Goal: Information Seeking & Learning: Learn about a topic

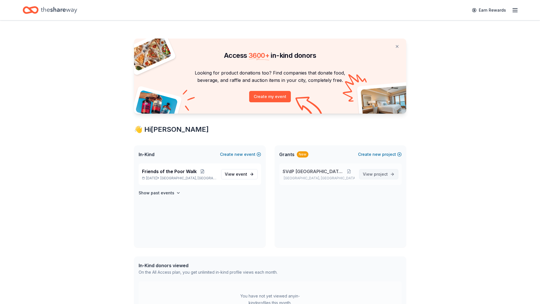
click at [383, 177] on span "View project" at bounding box center [375, 174] width 25 height 7
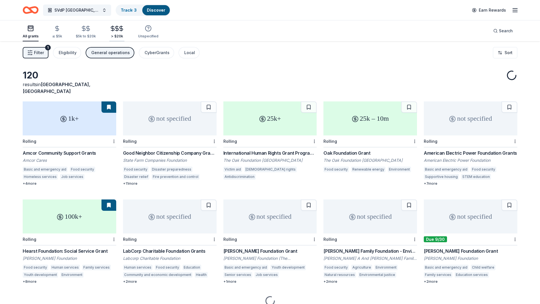
click at [120, 28] on icon "button" at bounding box center [121, 29] width 3 height 4
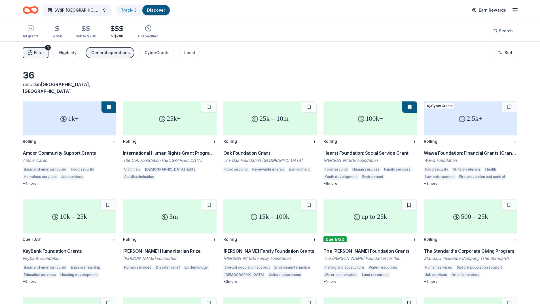
click at [372, 248] on div "The [PERSON_NAME] Foundation Grants" at bounding box center [371, 251] width 94 height 7
click at [470, 150] on div "Wawa Foundation: Financial Grants (Grants over $2,500)" at bounding box center [471, 153] width 94 height 7
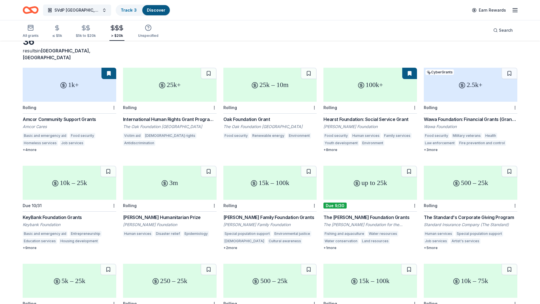
scroll to position [85, 0]
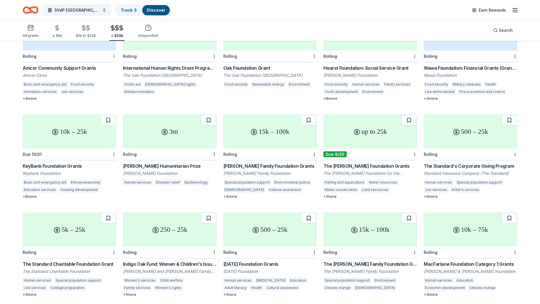
click at [437, 82] on div "Food security" at bounding box center [437, 85] width 26 height 6
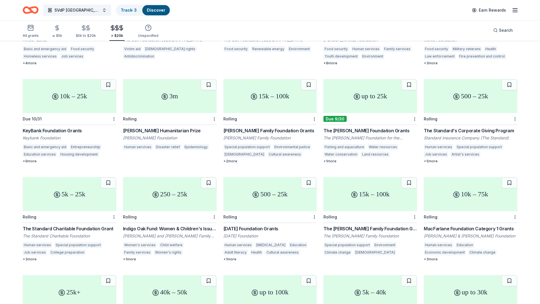
scroll to position [0, 0]
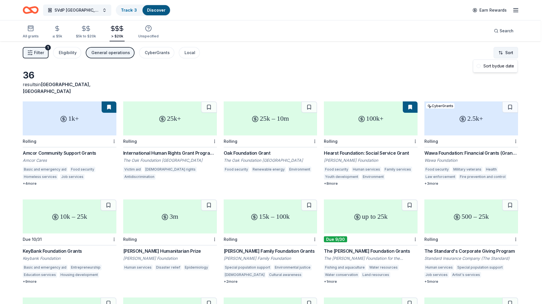
click at [510, 53] on html "SVdP Evansville Track · 3 Discover Earn Rewards All grants ≤ $5k $5k to $20k > …" at bounding box center [272, 152] width 545 height 304
click at [424, 66] on html "SVdP Evansville Track · 3 Discover Earn Rewards All grants ≤ $5k $5k to $20k > …" at bounding box center [272, 152] width 545 height 304
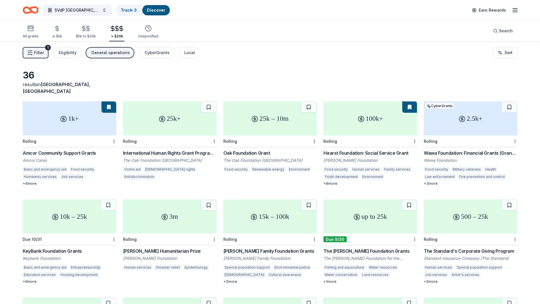
click at [512, 12] on icon "button" at bounding box center [515, 10] width 7 height 7
click at [350, 58] on div "Filter 1 Eligibility General operations CyberGrants Local Sort" at bounding box center [270, 52] width 540 height 23
click at [33, 33] on div "All grants" at bounding box center [31, 32] width 16 height 14
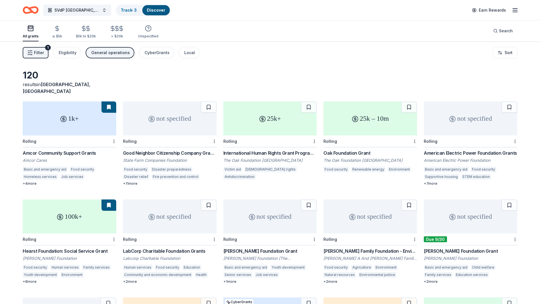
click at [497, 150] on div "American Electric Power Foundation Grants" at bounding box center [471, 153] width 94 height 7
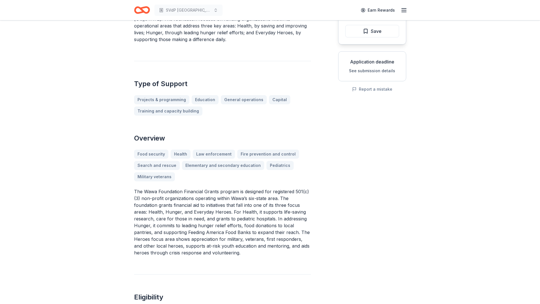
scroll to position [85, 0]
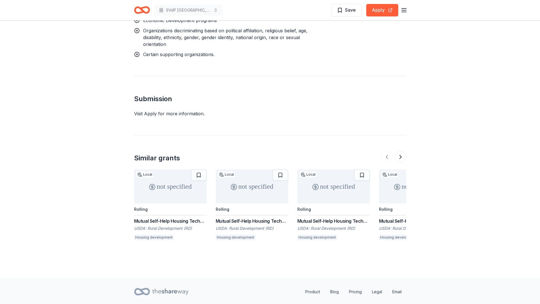
scroll to position [734, 0]
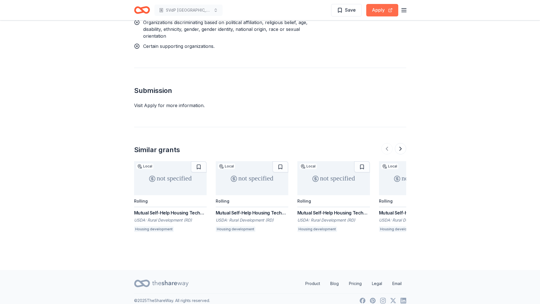
click at [382, 15] on button "Apply" at bounding box center [382, 10] width 32 height 12
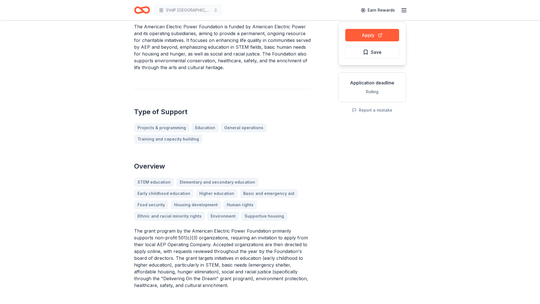
scroll to position [0, 0]
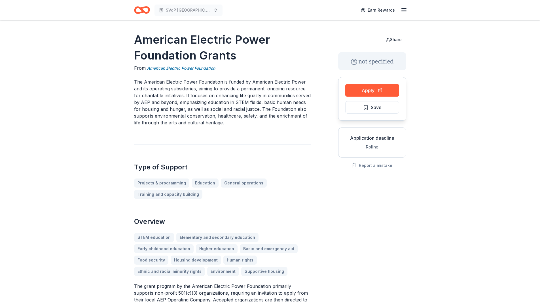
drag, startPoint x: 239, startPoint y: 54, endPoint x: 125, endPoint y: 28, distance: 117.4
drag, startPoint x: 137, startPoint y: 39, endPoint x: 178, endPoint y: 56, distance: 44.6
click at [156, 43] on h1 "American Electric Power Foundation Grants" at bounding box center [222, 48] width 177 height 32
drag, startPoint x: 190, startPoint y: 286, endPoint x: 236, endPoint y: 288, distance: 45.7
